Goal: Transaction & Acquisition: Purchase product/service

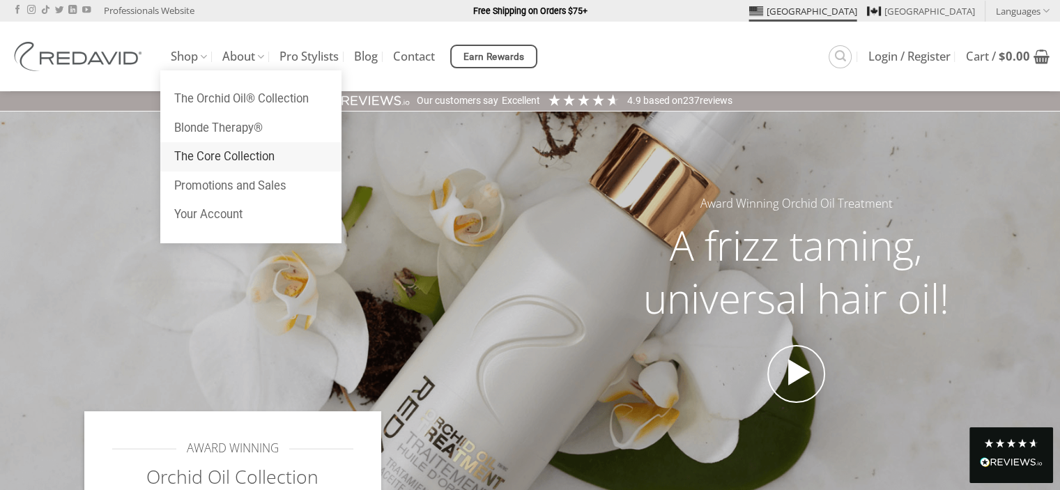
click at [188, 150] on link "The Core Collection" at bounding box center [250, 156] width 181 height 29
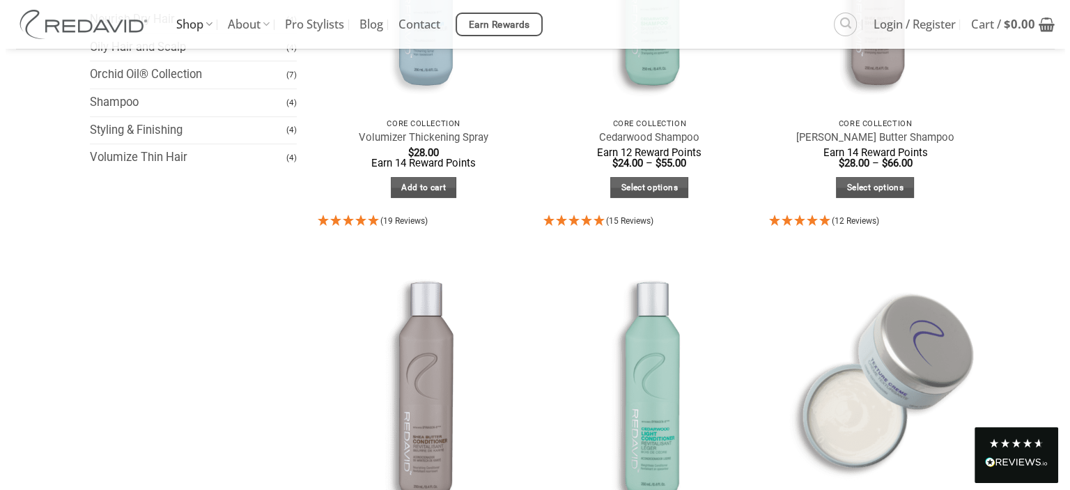
scroll to position [5, 0]
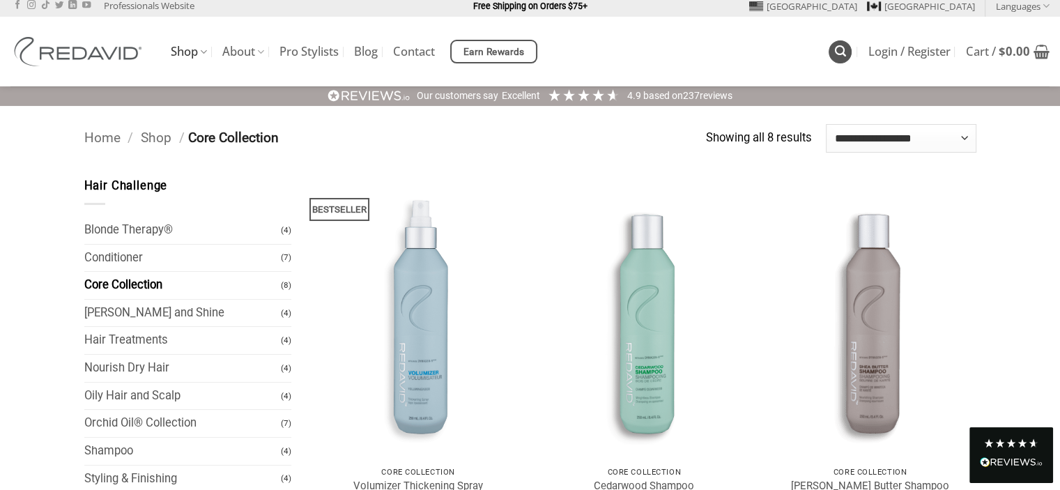
click at [835, 47] on icon "Search" at bounding box center [840, 51] width 11 height 13
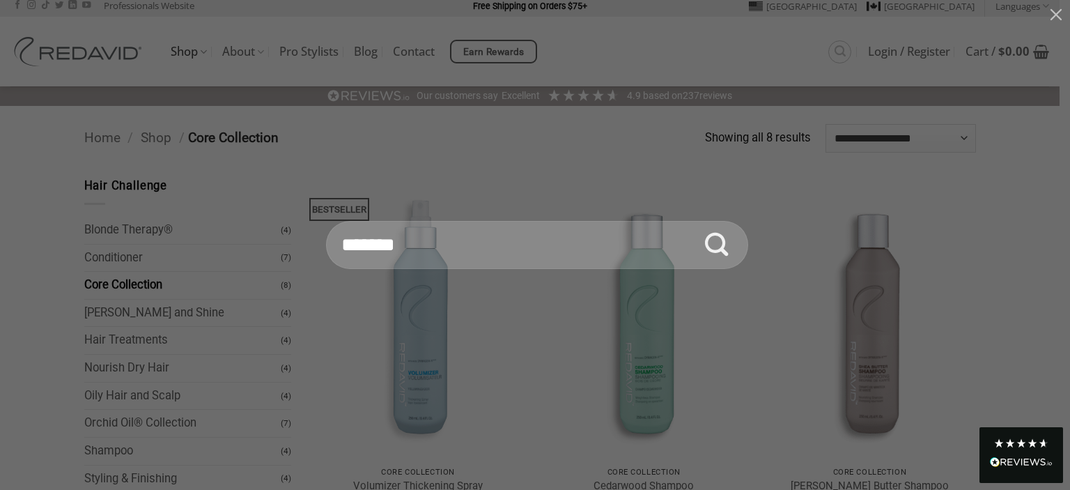
click at [513, 250] on input "Search for:" at bounding box center [537, 245] width 422 height 49
type input "**********"
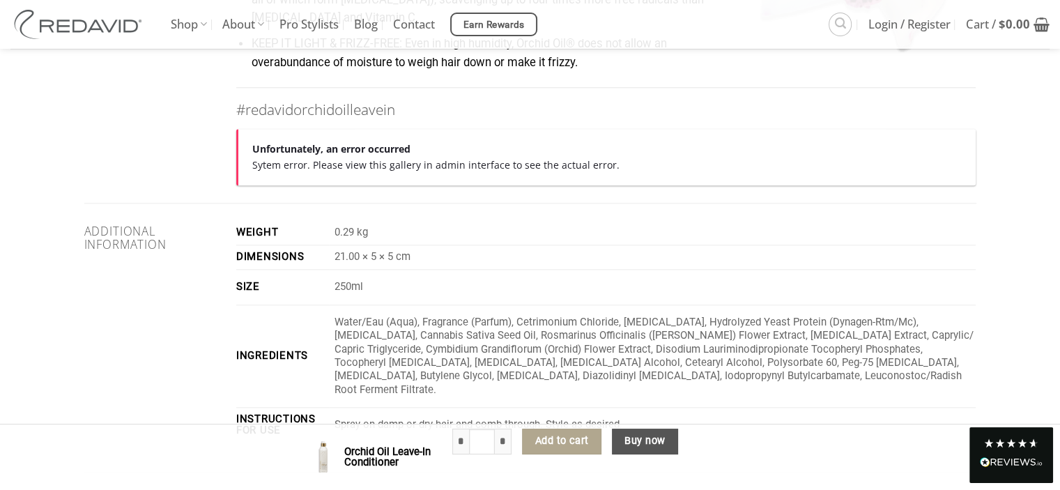
scroll to position [1254, 0]
